Goal: Information Seeking & Learning: Check status

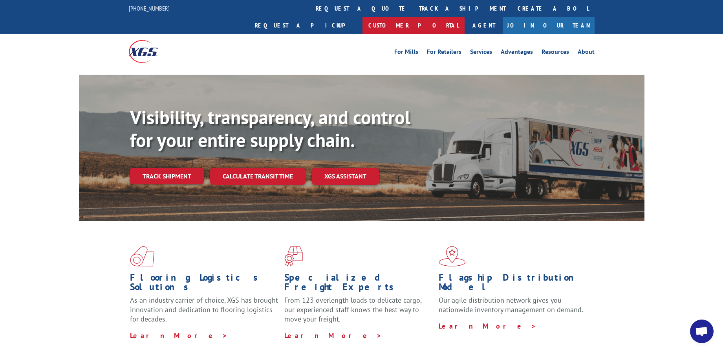
click at [464, 17] on link "Customer Portal" at bounding box center [413, 25] width 102 height 17
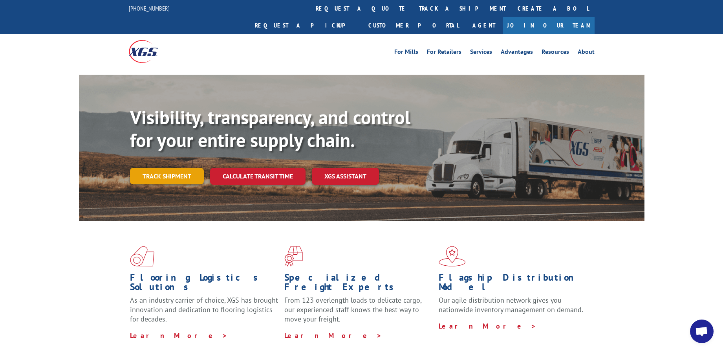
click at [161, 168] on link "Track shipment" at bounding box center [167, 176] width 74 height 16
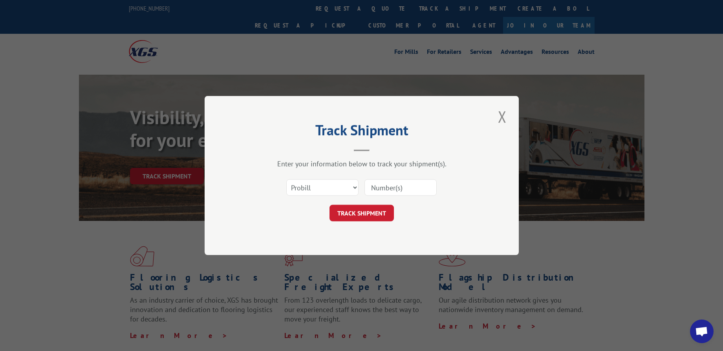
click at [380, 188] on input at bounding box center [400, 187] width 72 height 16
type input "17536166"
click at [360, 214] on button "TRACK SHIPMENT" at bounding box center [361, 212] width 64 height 16
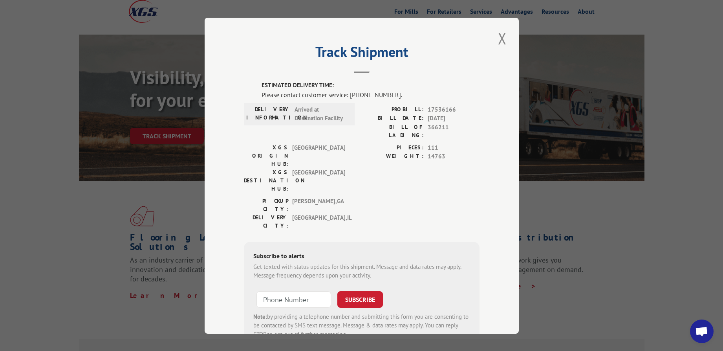
drag, startPoint x: 222, startPoint y: 76, endPoint x: 360, endPoint y: 70, distance: 137.9
click at [360, 70] on div "Track Shipment ESTIMATED DELIVERY TIME: Please contact customer service: (844) …" at bounding box center [361, 176] width 314 height 316
click at [362, 66] on header "Track Shipment" at bounding box center [362, 59] width 236 height 27
drag, startPoint x: 362, startPoint y: 67, endPoint x: 378, endPoint y: 70, distance: 17.2
click at [378, 70] on header "Track Shipment" at bounding box center [362, 59] width 236 height 27
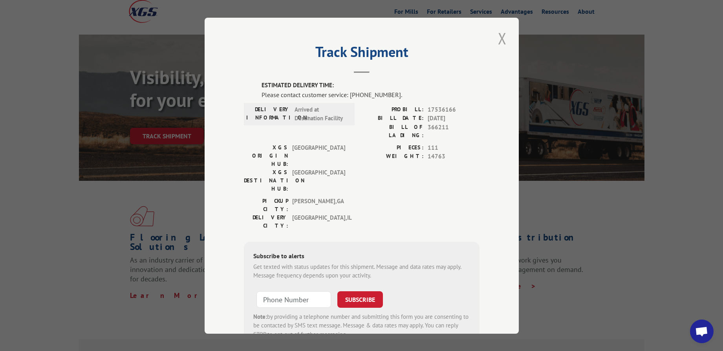
click at [495, 37] on button "Close modal" at bounding box center [501, 38] width 13 height 22
